Goal: Register for event/course

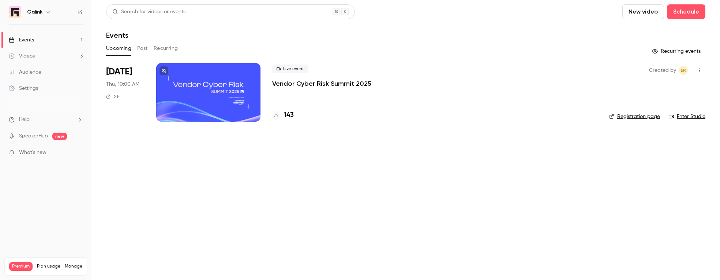
click at [67, 38] on link "Events 1" at bounding box center [46, 40] width 92 height 16
click at [499, 148] on main "Search for videos or events New video Schedule Events Upcoming Past Recurring R…" at bounding box center [406, 140] width 629 height 280
click at [331, 88] on div "Live event Vendor Cyber Risk Summit 2025 143" at bounding box center [434, 92] width 325 height 59
click at [330, 84] on p "Vendor Cyber Risk Summit 2025" at bounding box center [321, 83] width 99 height 9
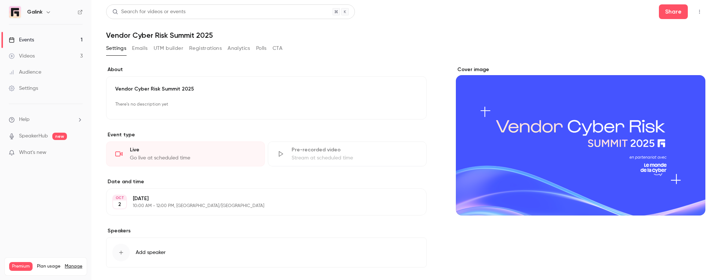
click at [211, 49] on button "Registrations" at bounding box center [205, 48] width 33 height 12
